Goal: Find specific page/section: Find specific page/section

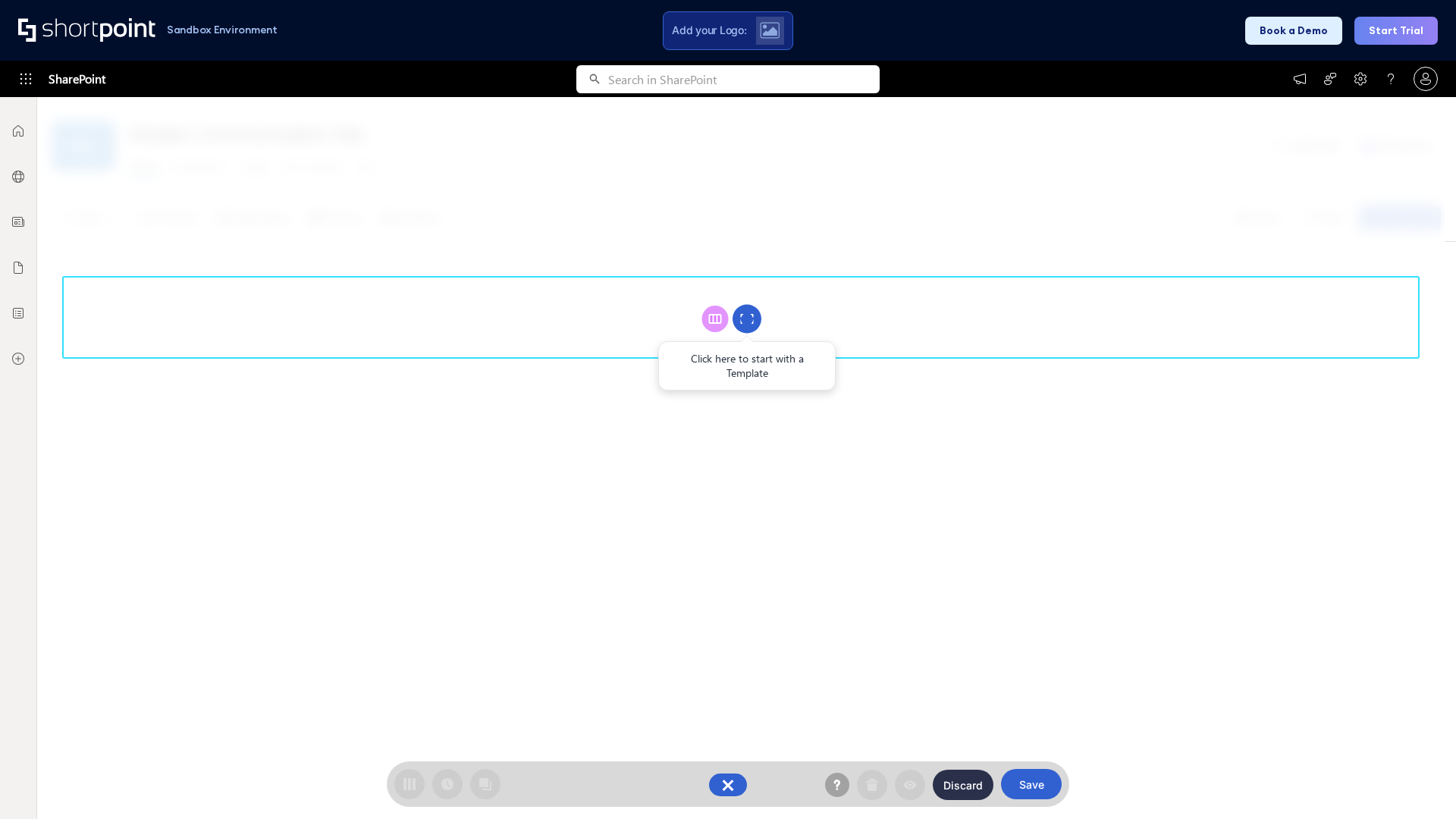
click at [747, 319] on circle at bounding box center [747, 319] width 29 height 29
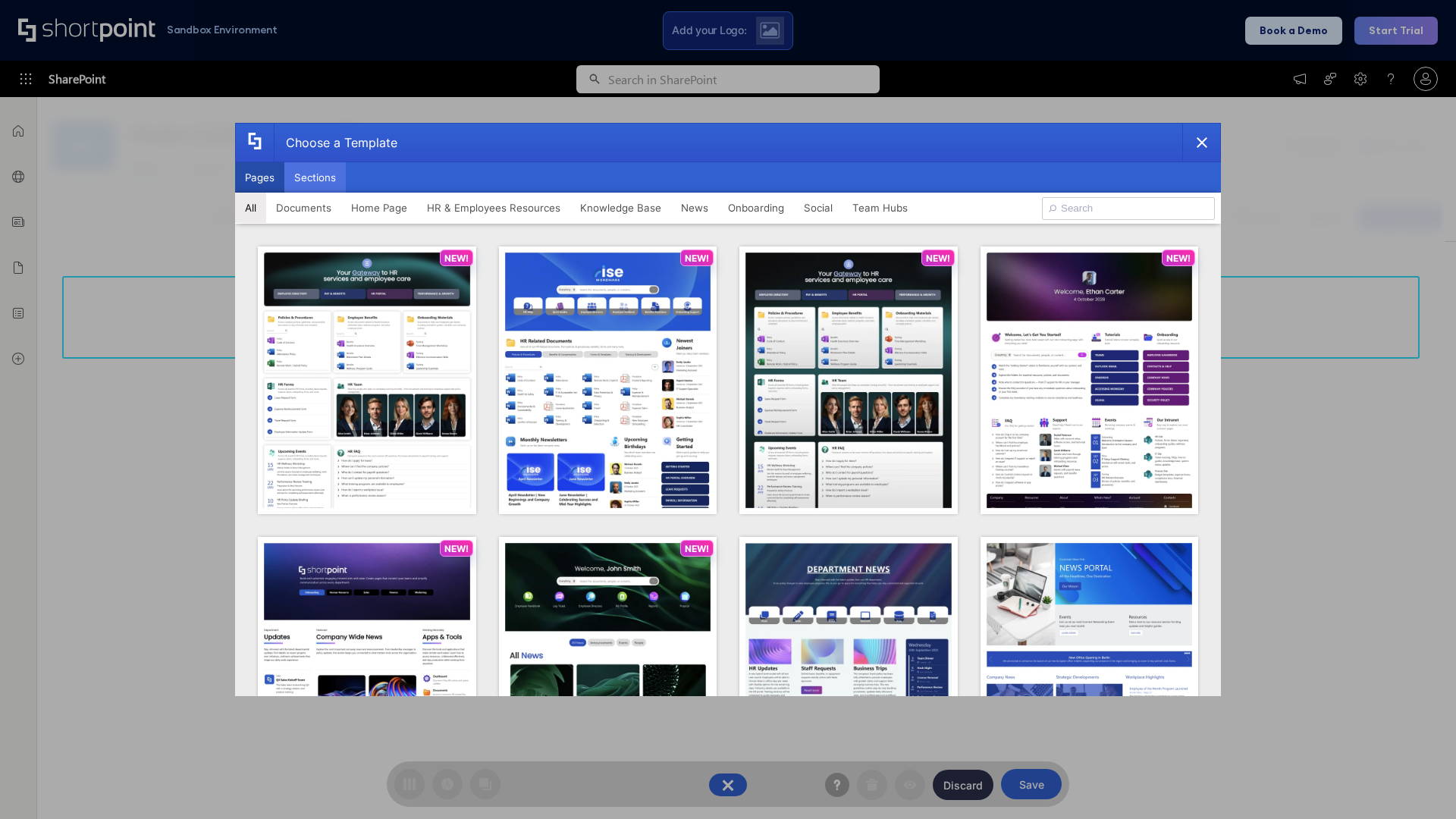
click at [315, 178] on button "Sections" at bounding box center [315, 177] width 62 height 30
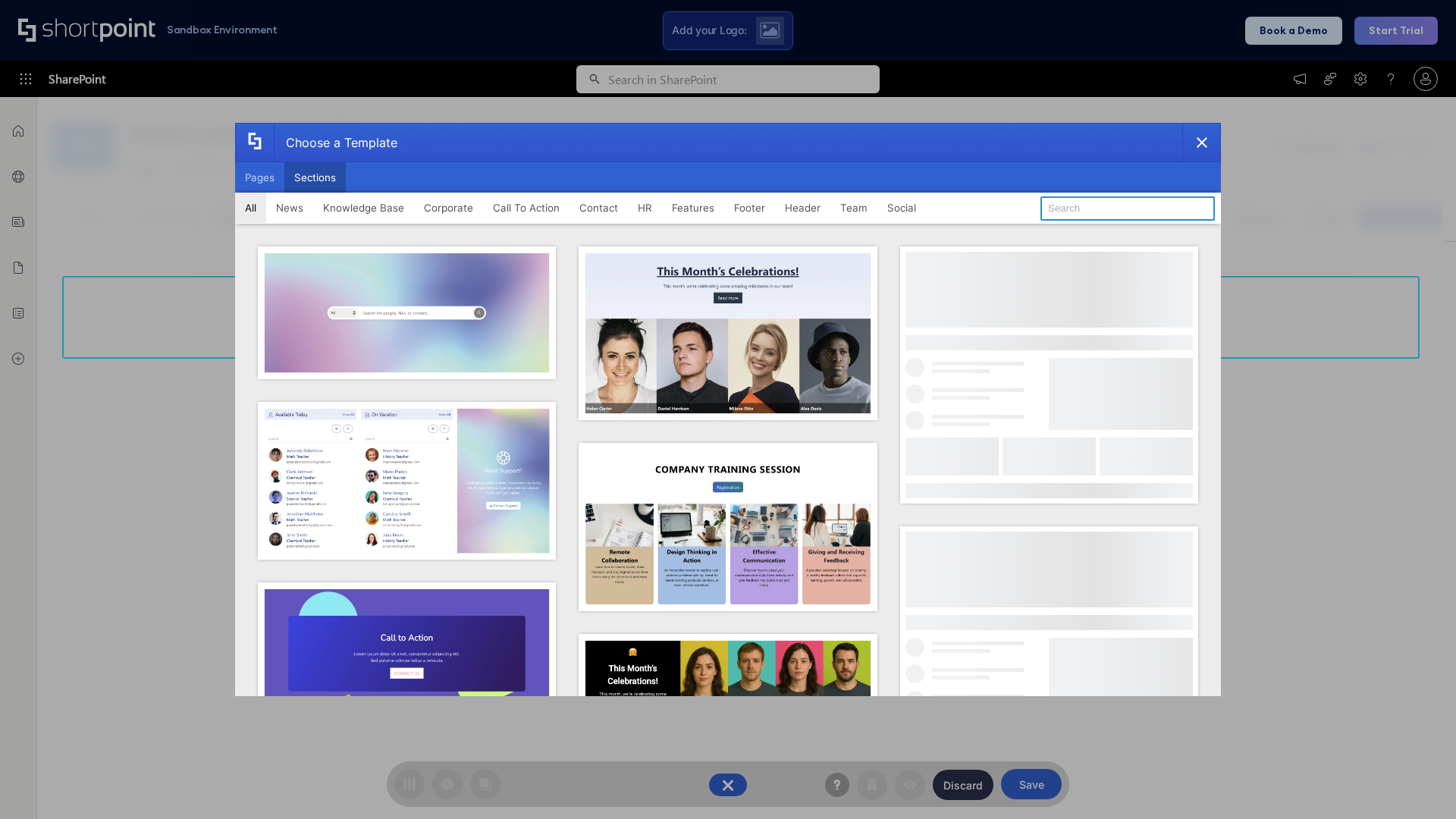
type input "Footer 3"
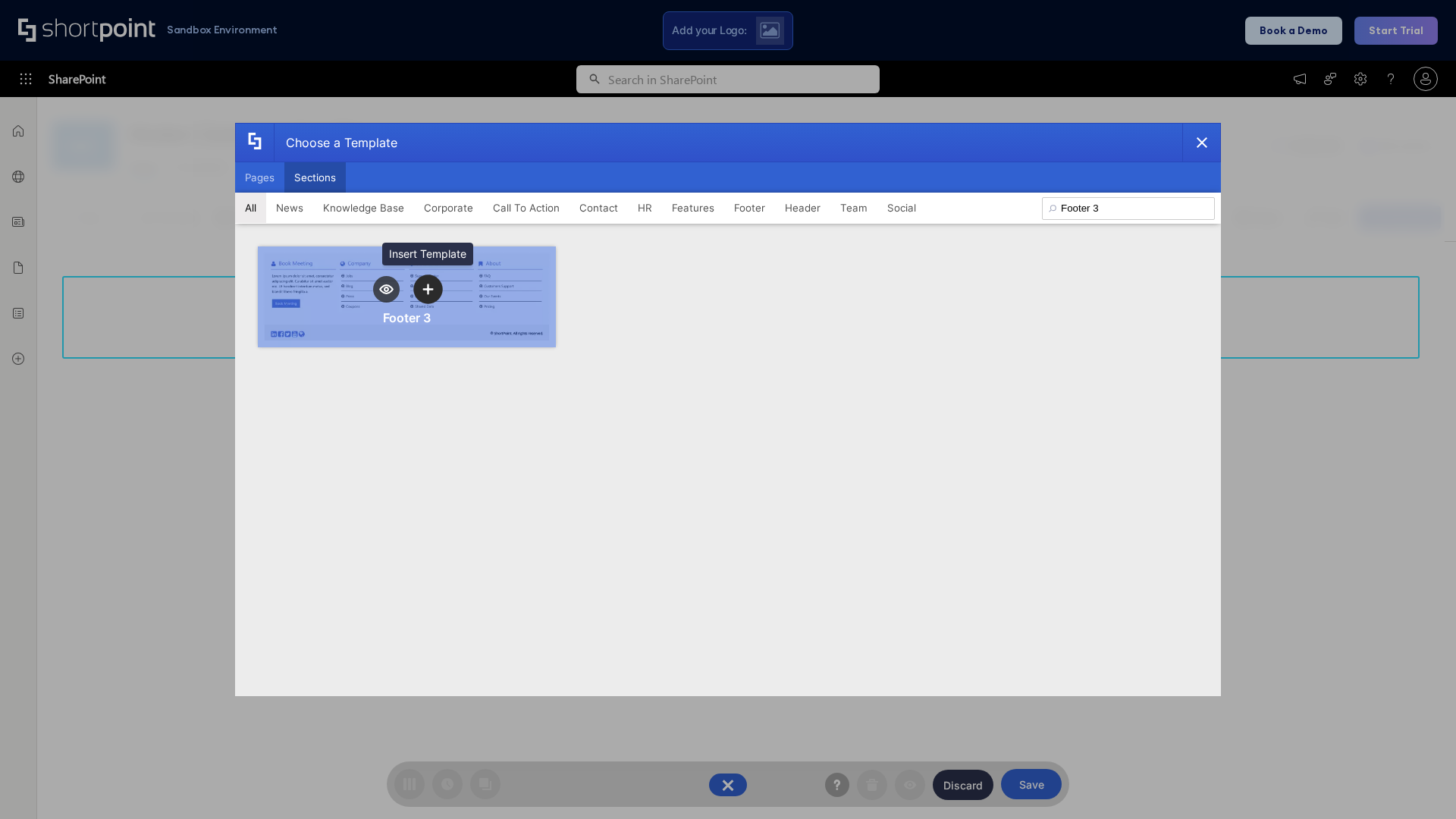
click at [428, 289] on icon "template selector" at bounding box center [428, 289] width 11 height 11
